Goal: Task Accomplishment & Management: Complete application form

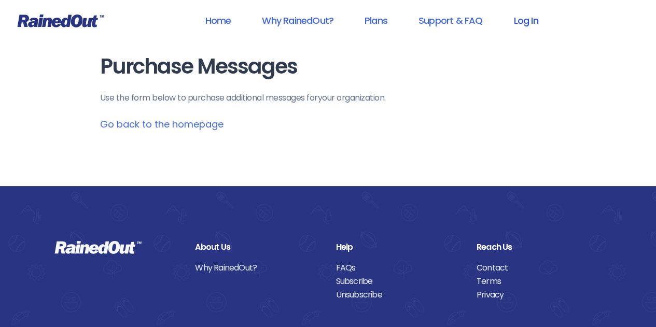
click at [528, 20] on link "Log In" at bounding box center [525, 20] width 51 height 23
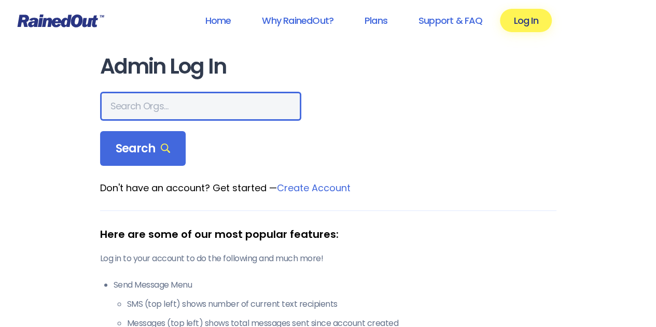
click at [175, 107] on input "text" at bounding box center [200, 106] width 201 height 29
type input "LTP [PERSON_NAME] Island"
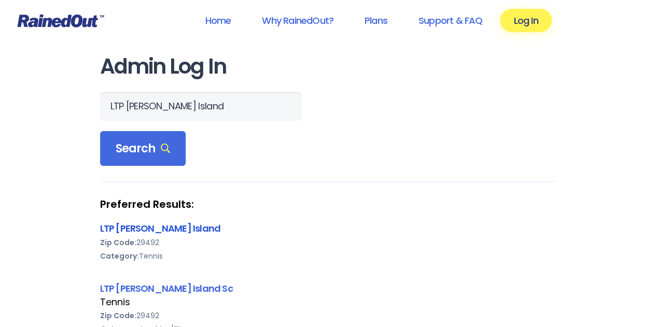
click at [120, 227] on link "LTP [PERSON_NAME] Island" at bounding box center [160, 228] width 121 height 13
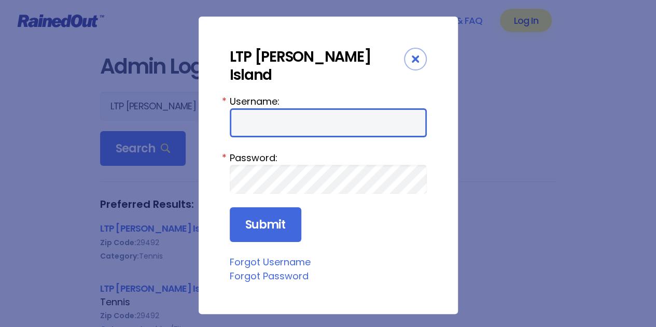
click at [262, 114] on input "Username:" at bounding box center [328, 122] width 197 height 29
type input "tennis"
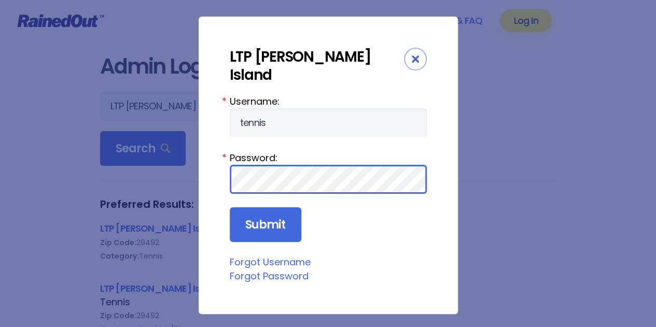
click at [230, 207] on input "Submit" at bounding box center [266, 224] width 72 height 35
